Goal: Information Seeking & Learning: Learn about a topic

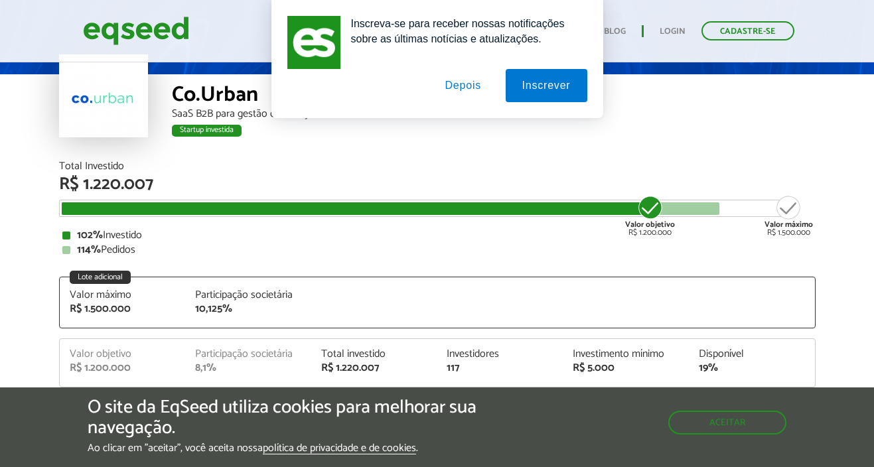
scroll to position [66, 0]
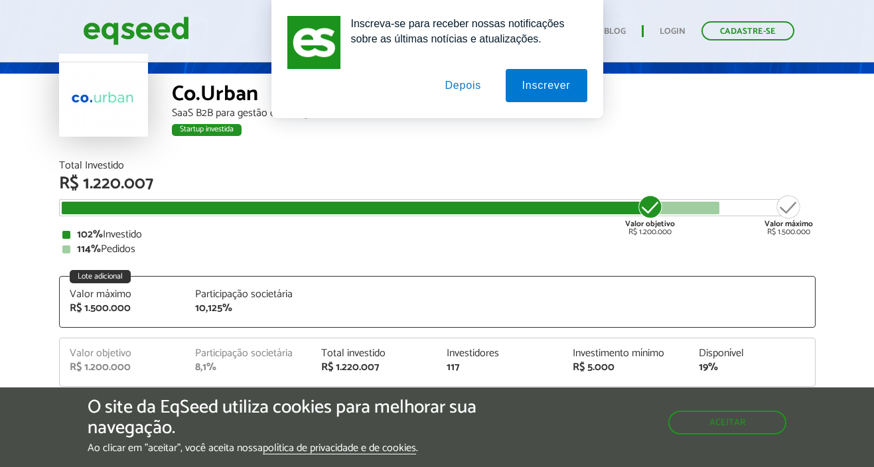
click at [458, 82] on button "Depois" at bounding box center [463, 85] width 70 height 33
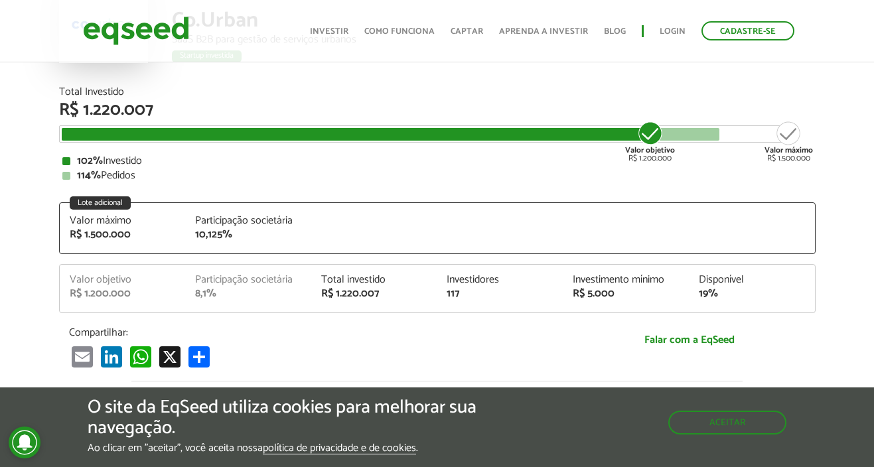
scroll to position [140, 0]
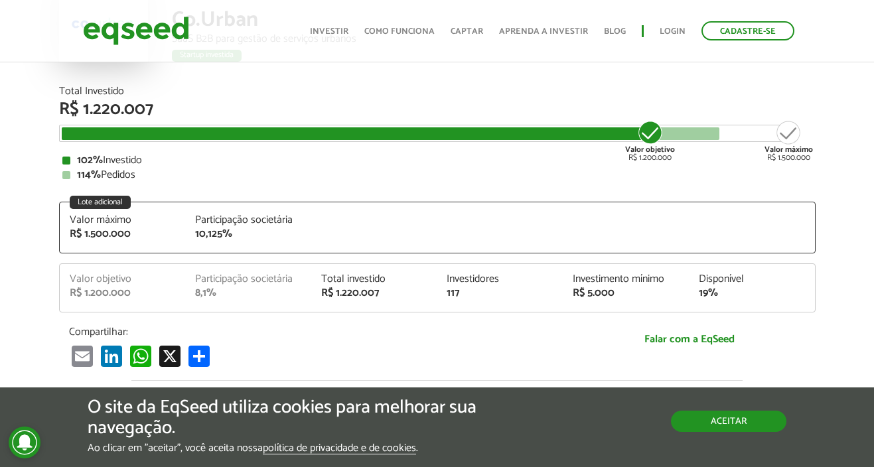
click at [717, 427] on button "Aceitar" at bounding box center [728, 421] width 115 height 21
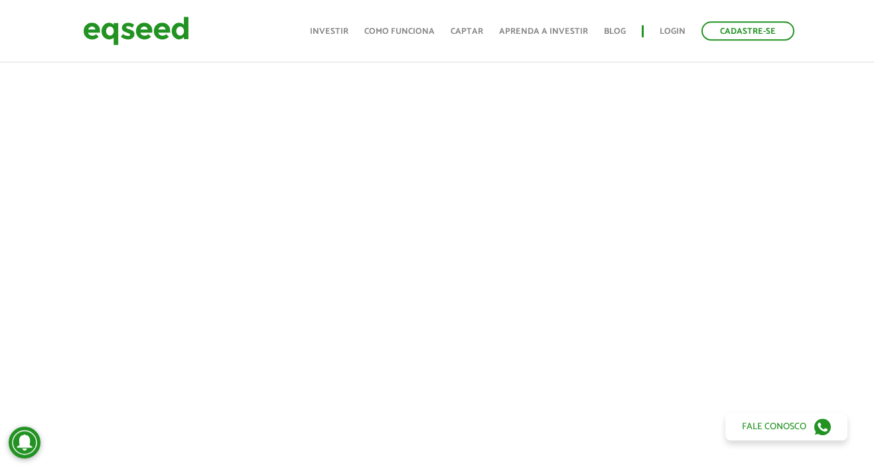
scroll to position [516, 9]
